Goal: Task Accomplishment & Management: Manage account settings

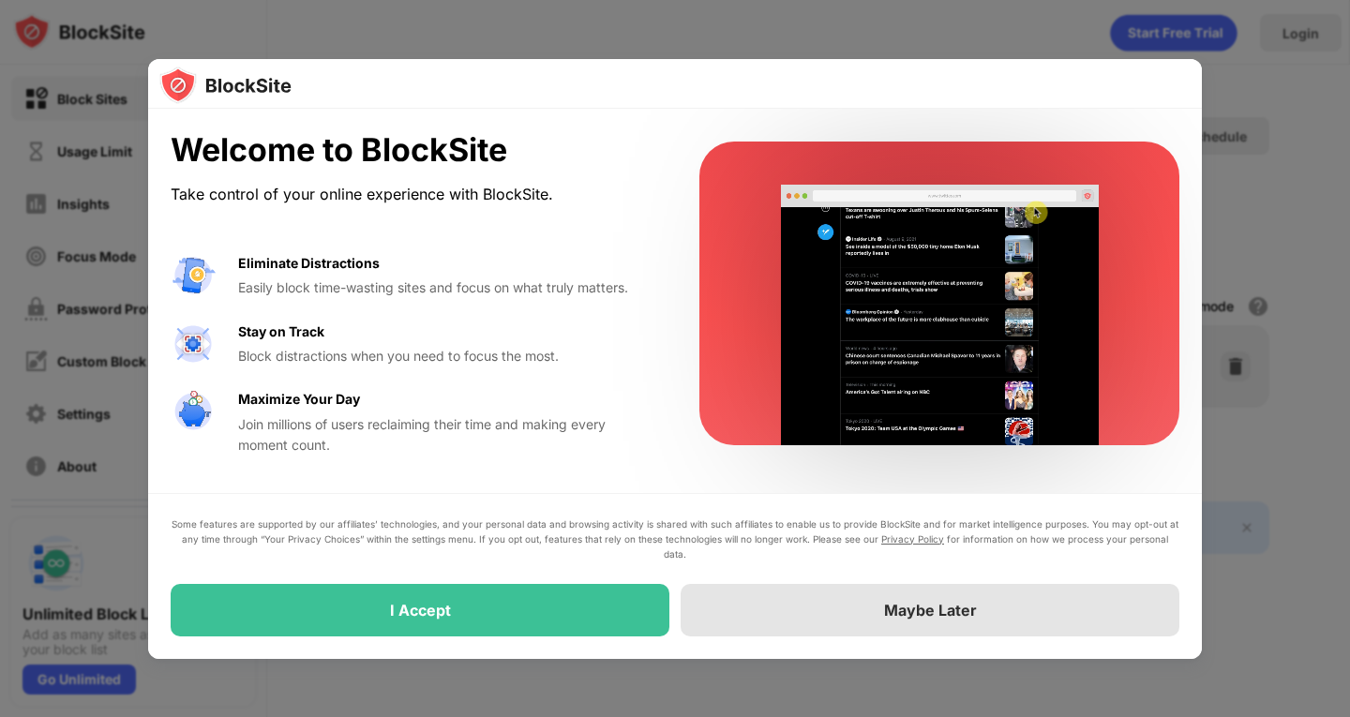
click at [867, 611] on div "Maybe Later" at bounding box center [930, 610] width 499 height 53
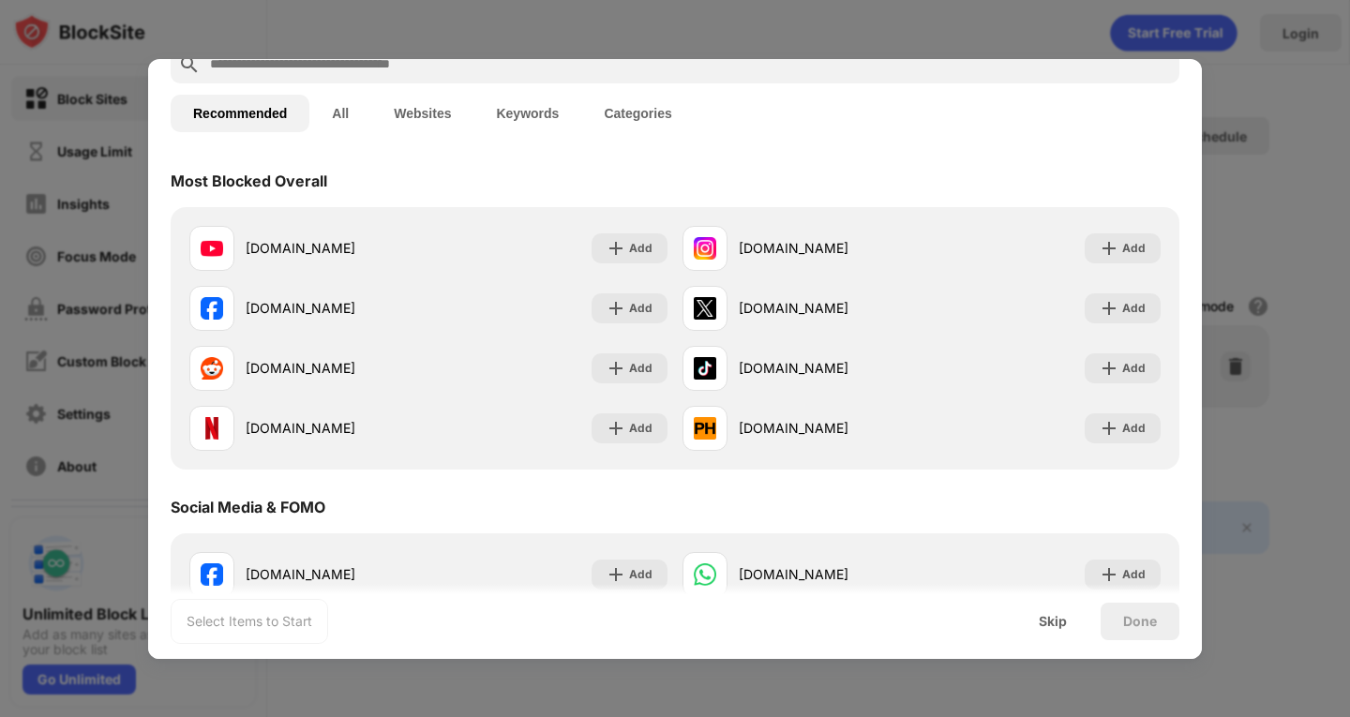
scroll to position [94, 0]
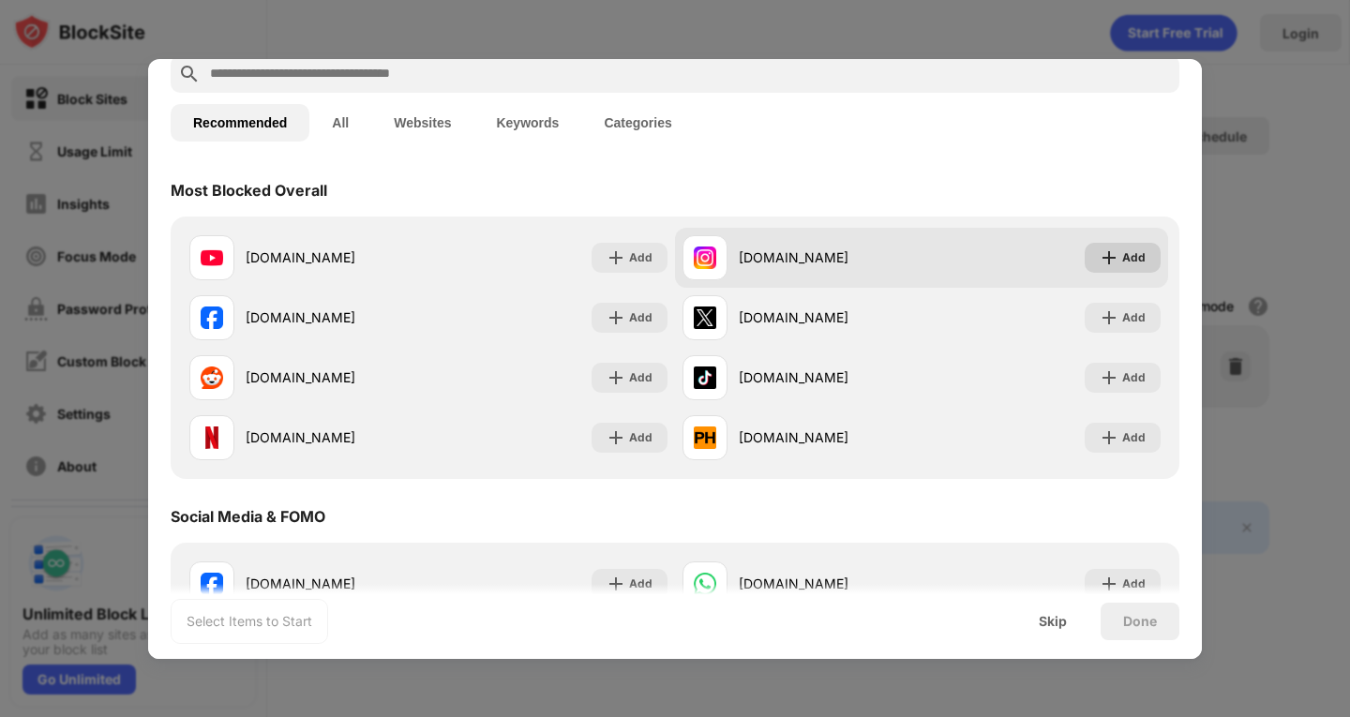
click at [1123, 251] on div "Add" at bounding box center [1134, 258] width 23 height 19
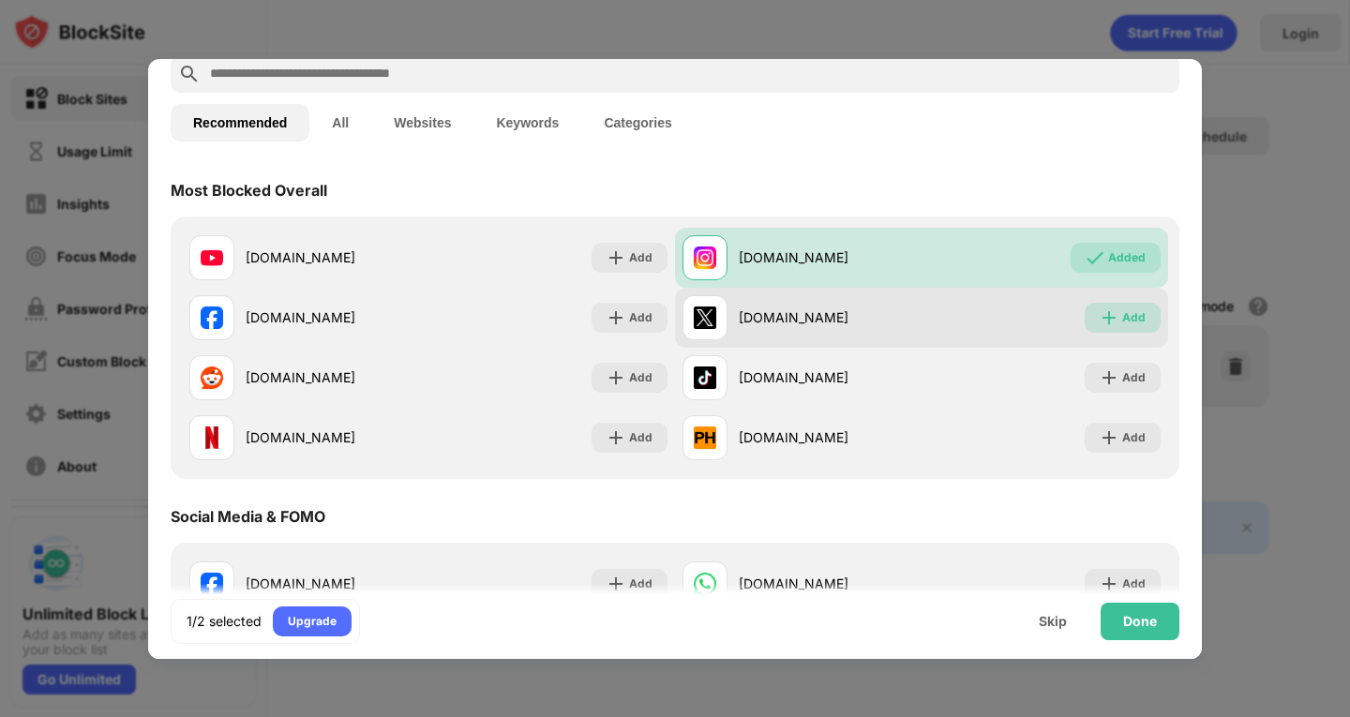
click at [1123, 313] on div "Add" at bounding box center [1134, 318] width 23 height 19
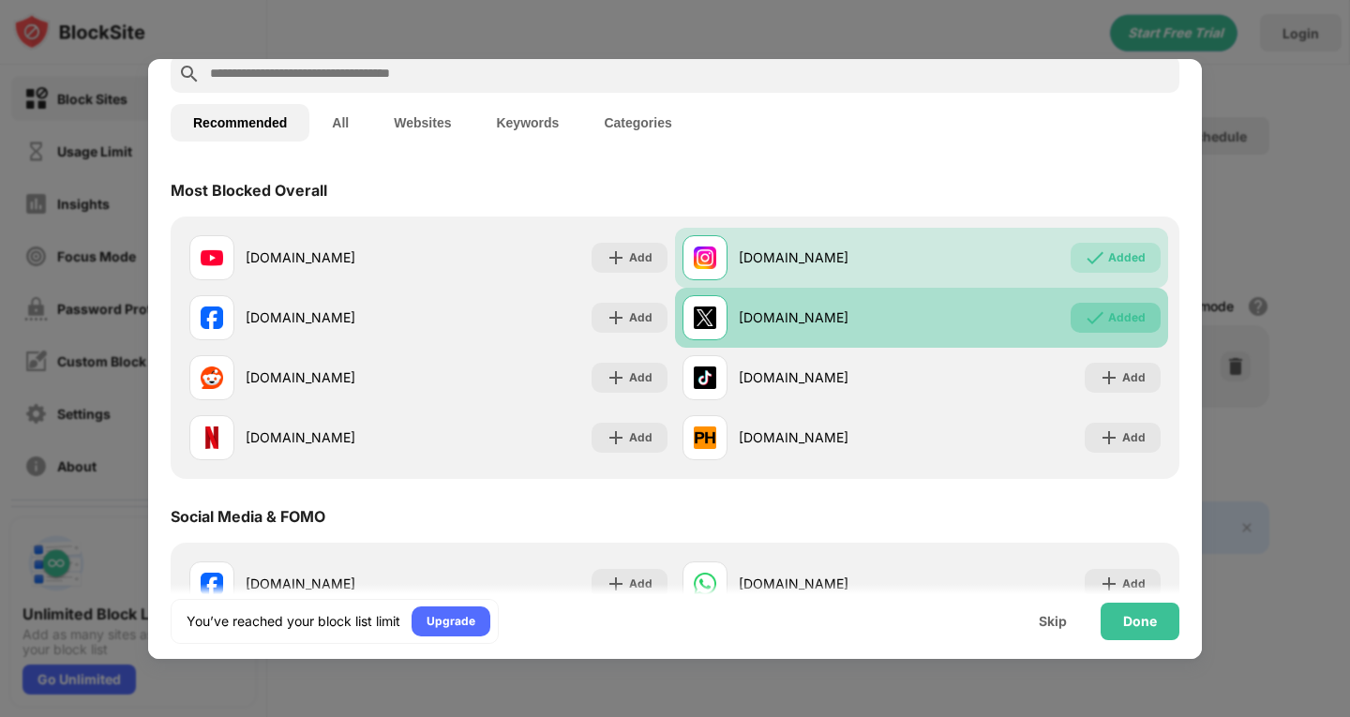
click at [1116, 309] on div "Added" at bounding box center [1127, 318] width 38 height 19
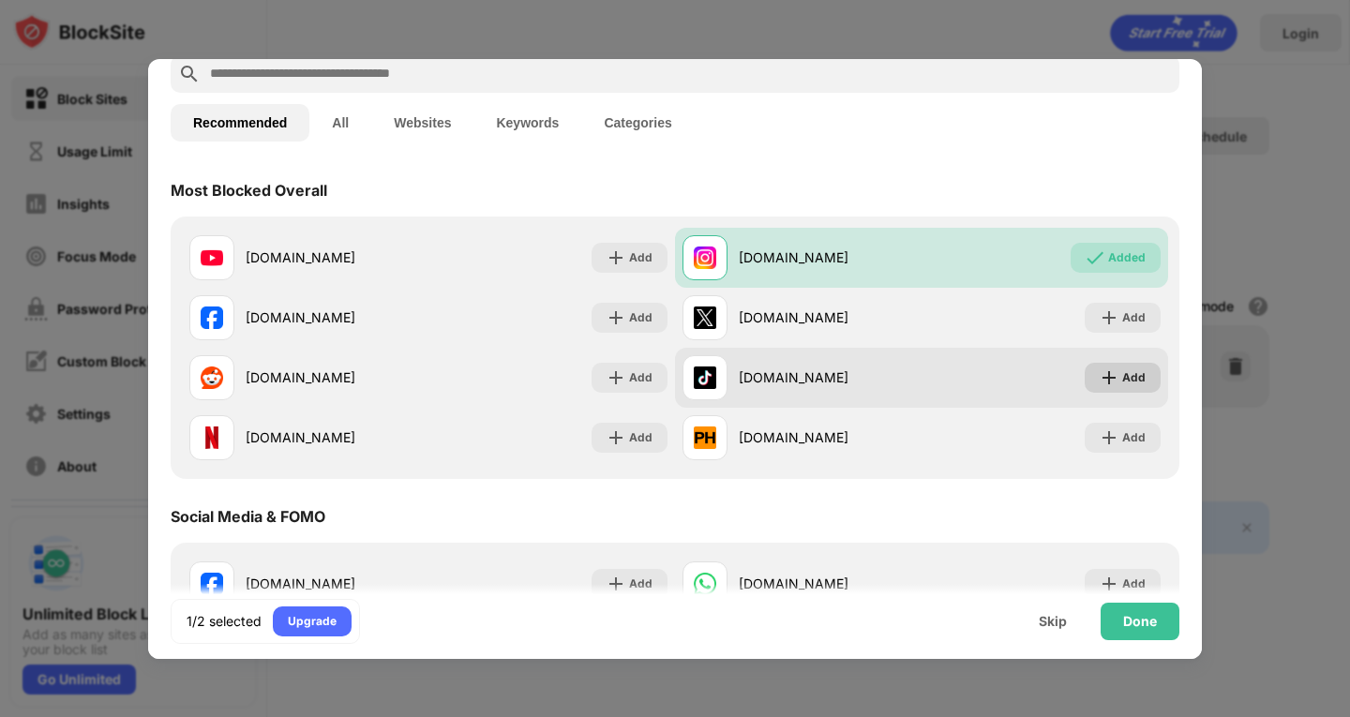
click at [1112, 367] on div "Add" at bounding box center [1123, 378] width 76 height 30
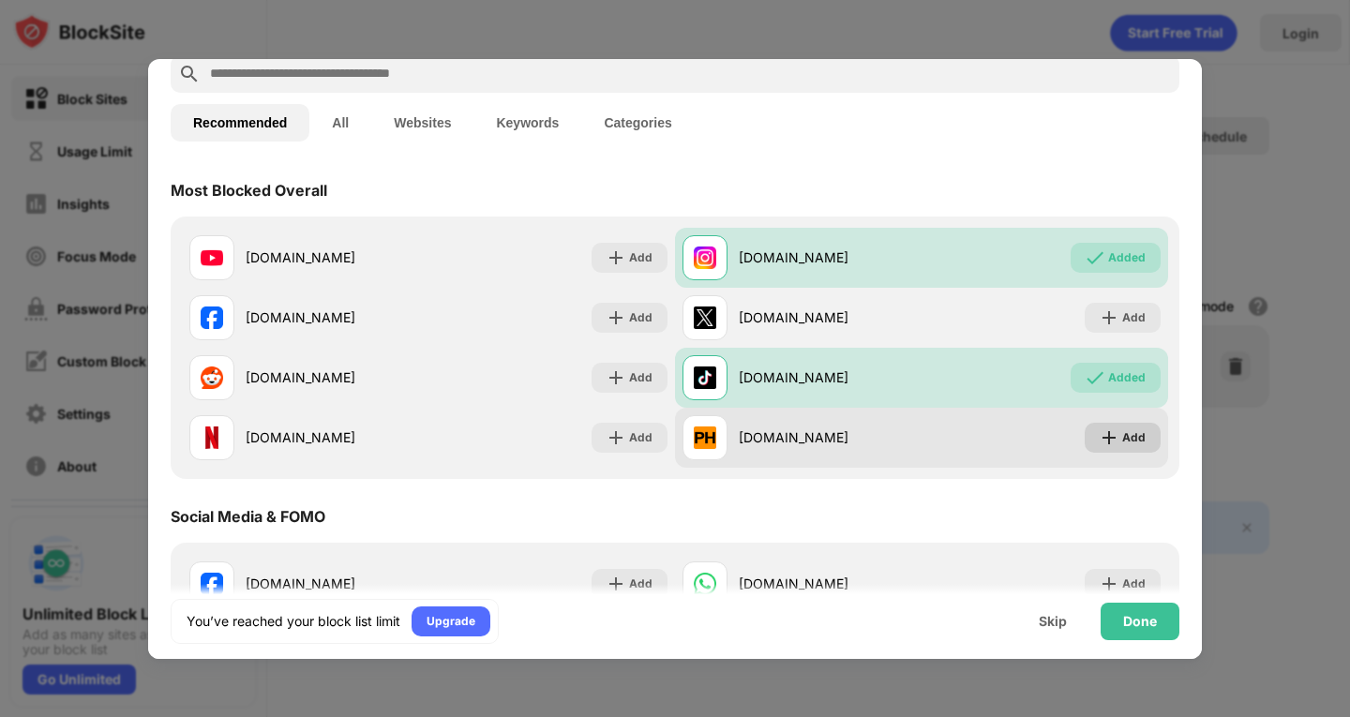
click at [1100, 444] on img at bounding box center [1109, 438] width 19 height 19
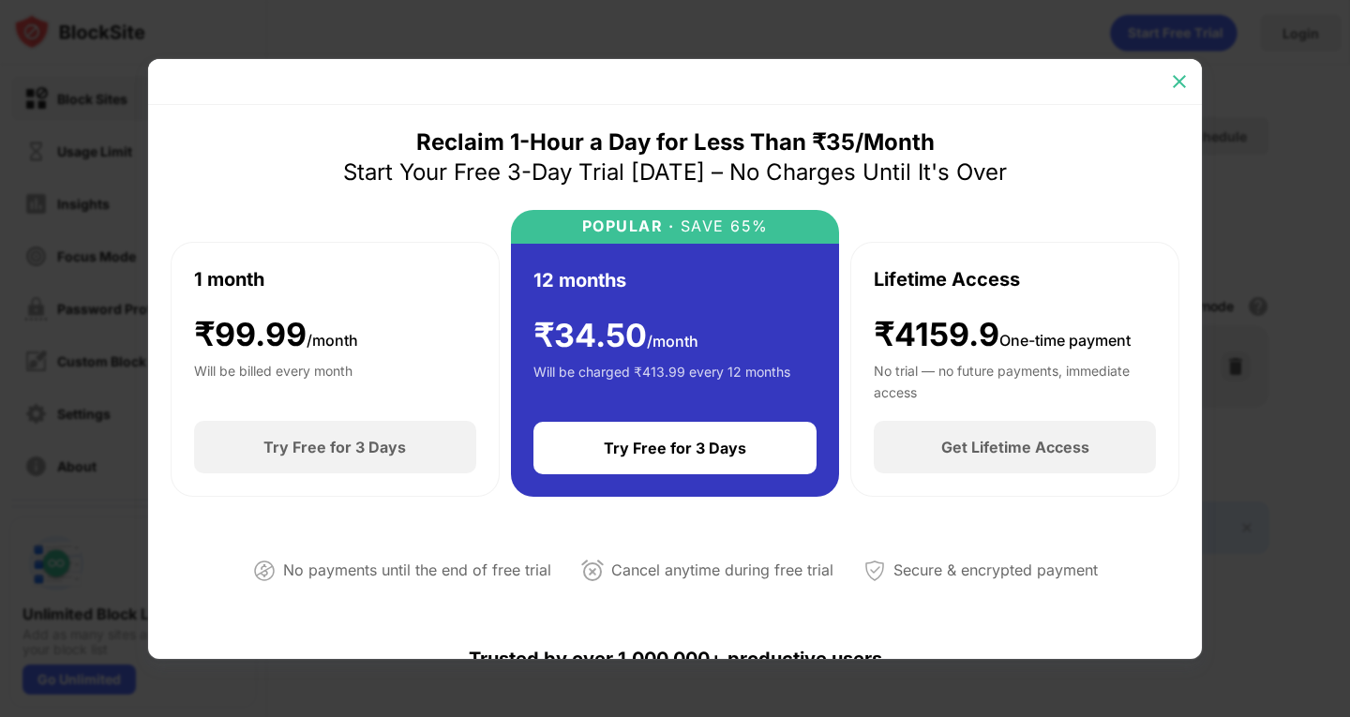
click at [1188, 75] on img at bounding box center [1179, 81] width 19 height 19
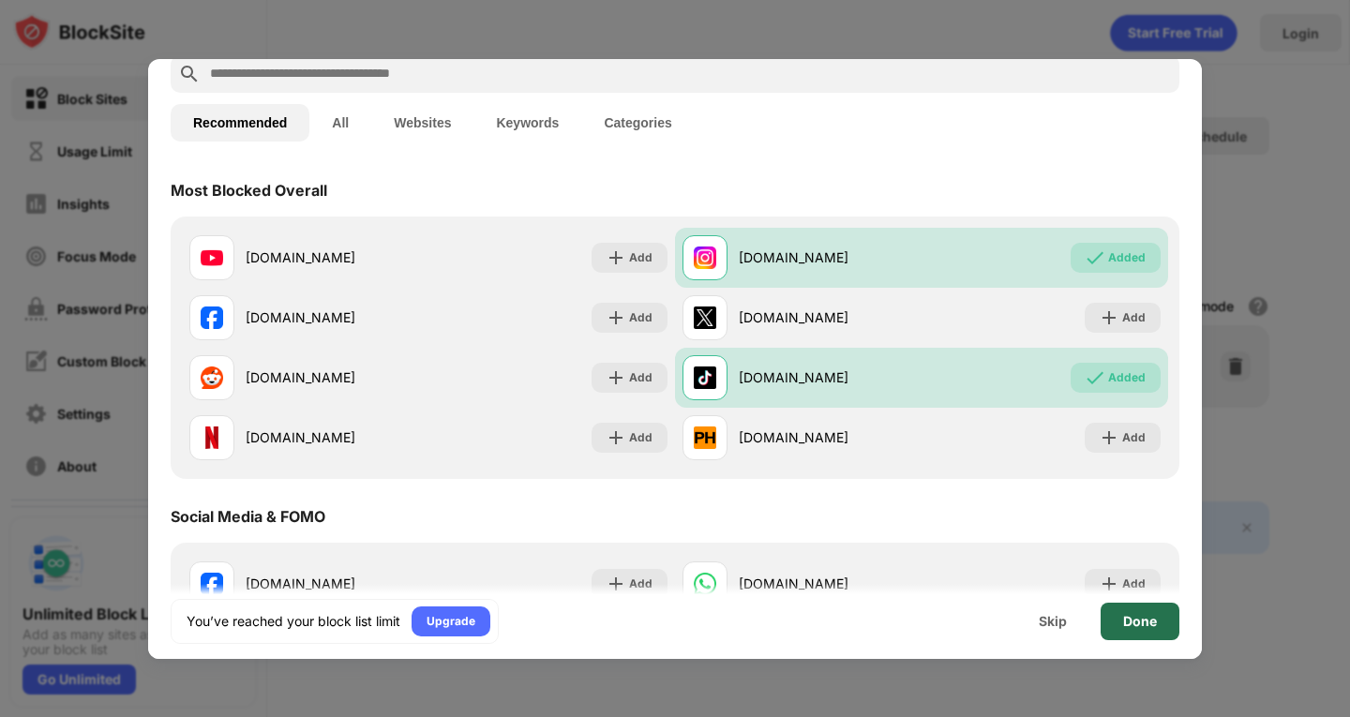
click at [1133, 609] on div "Done" at bounding box center [1140, 622] width 79 height 38
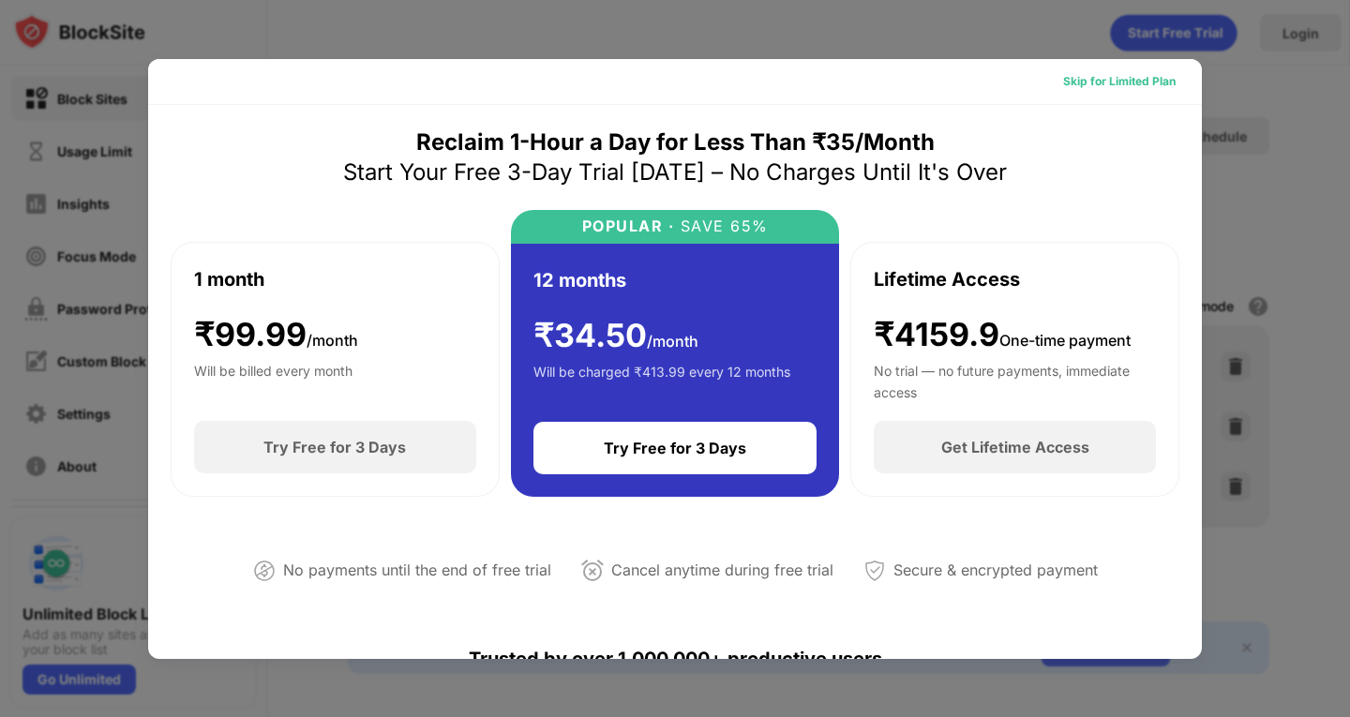
click at [1136, 90] on div "Skip for Limited Plan" at bounding box center [1119, 81] width 113 height 19
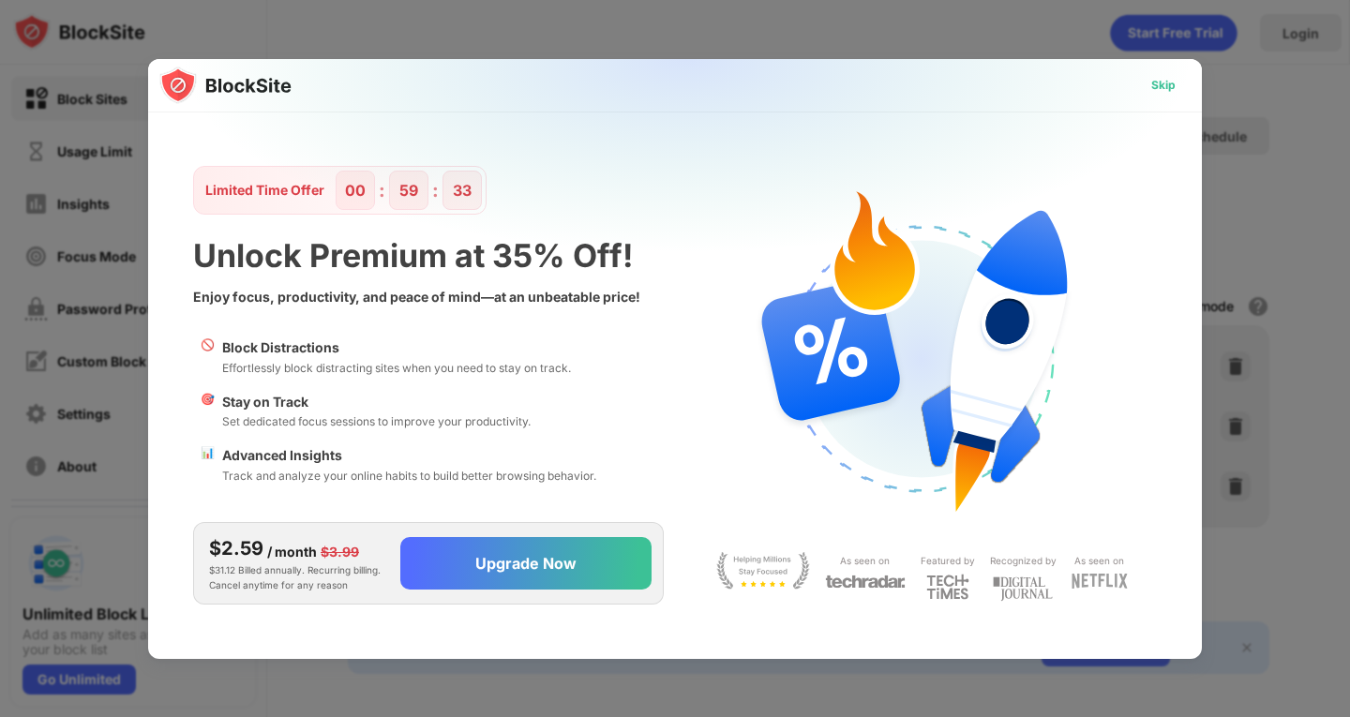
click at [1160, 82] on div "Skip" at bounding box center [1164, 85] width 24 height 19
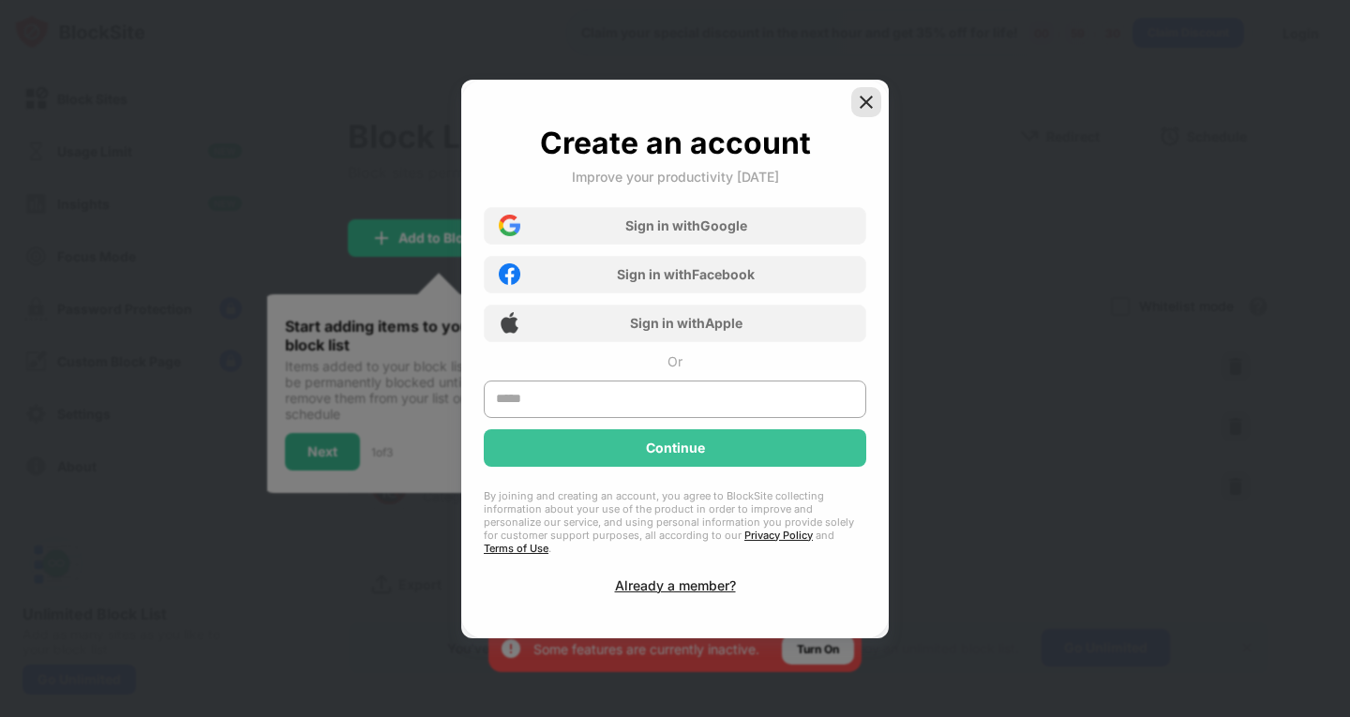
click at [865, 117] on div at bounding box center [867, 102] width 30 height 30
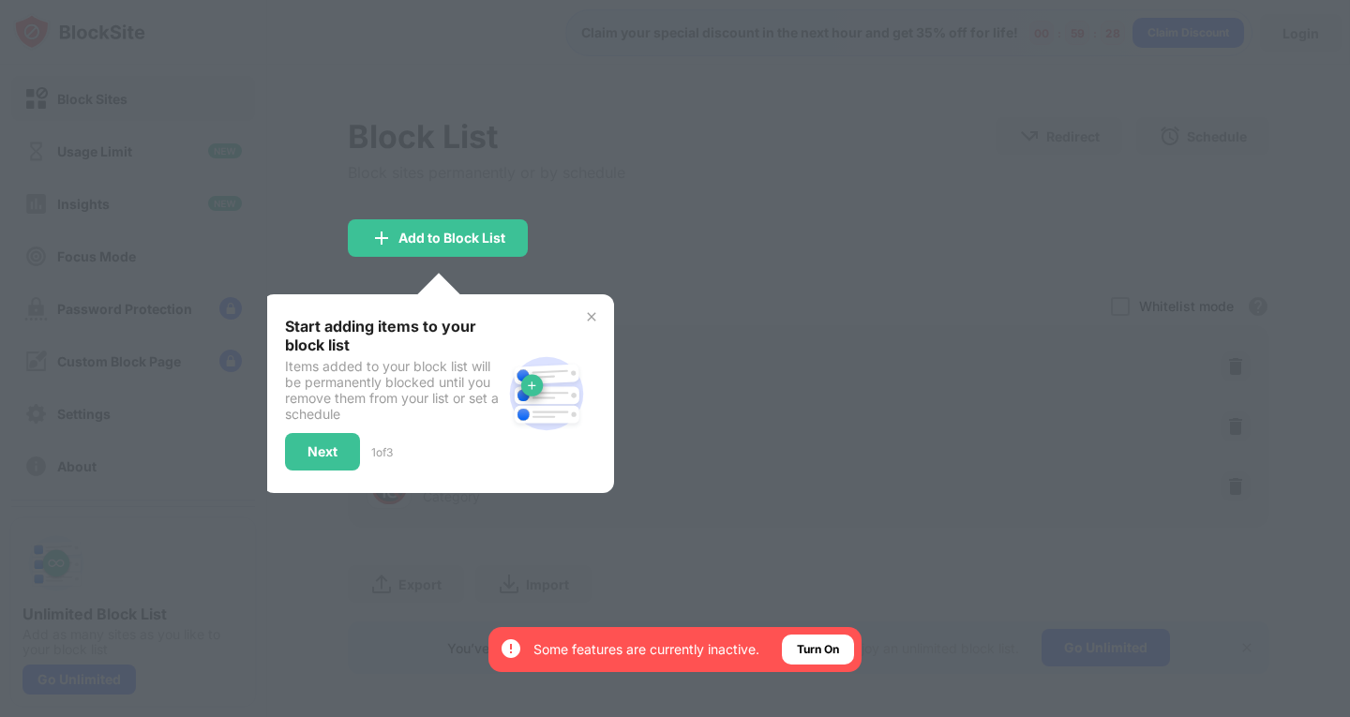
click at [596, 315] on img at bounding box center [591, 316] width 15 height 15
